Goal: Information Seeking & Learning: Learn about a topic

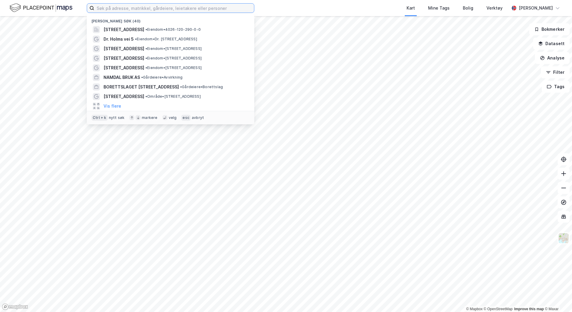
click at [154, 8] on input at bounding box center [174, 8] width 160 height 9
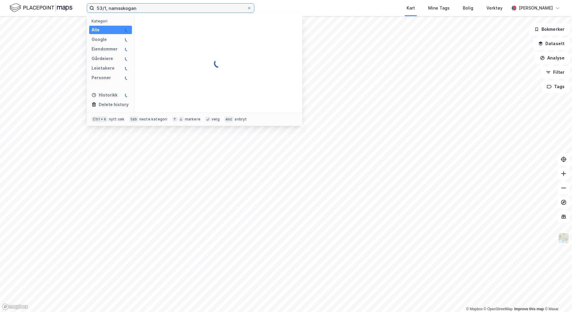
type input "53/1, namsskogan"
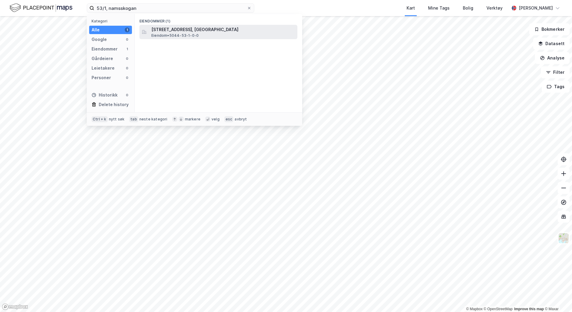
click at [216, 28] on span "[STREET_ADDRESS], [GEOGRAPHIC_DATA]" at bounding box center [223, 29] width 144 height 7
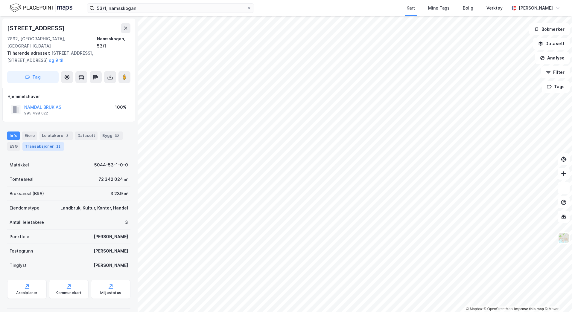
click at [51, 142] on div "Transaksjoner 22" at bounding box center [43, 146] width 42 height 8
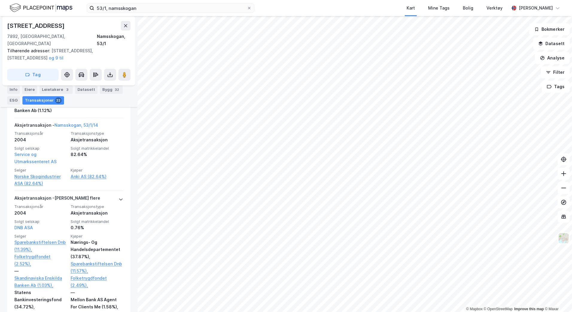
scroll to position [1885, 0]
